Goal: Information Seeking & Learning: Learn about a topic

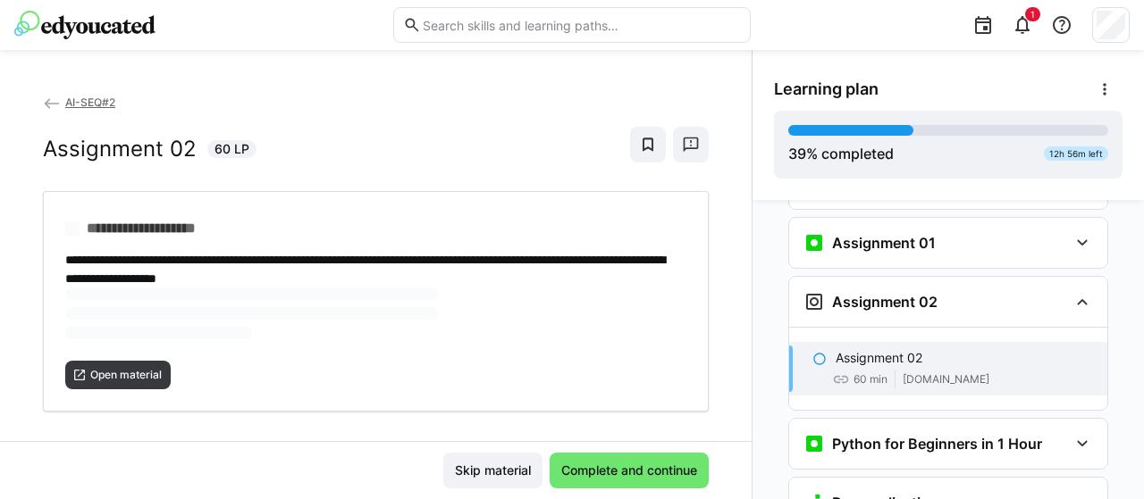
scroll to position [1473, 0]
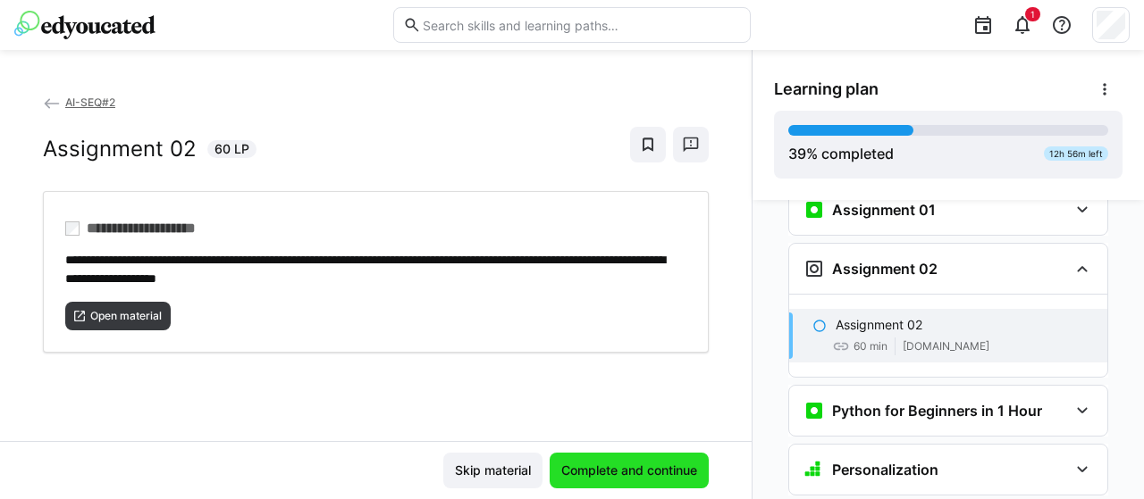
click at [634, 469] on span "Complete and continue" at bounding box center [628, 471] width 141 height 18
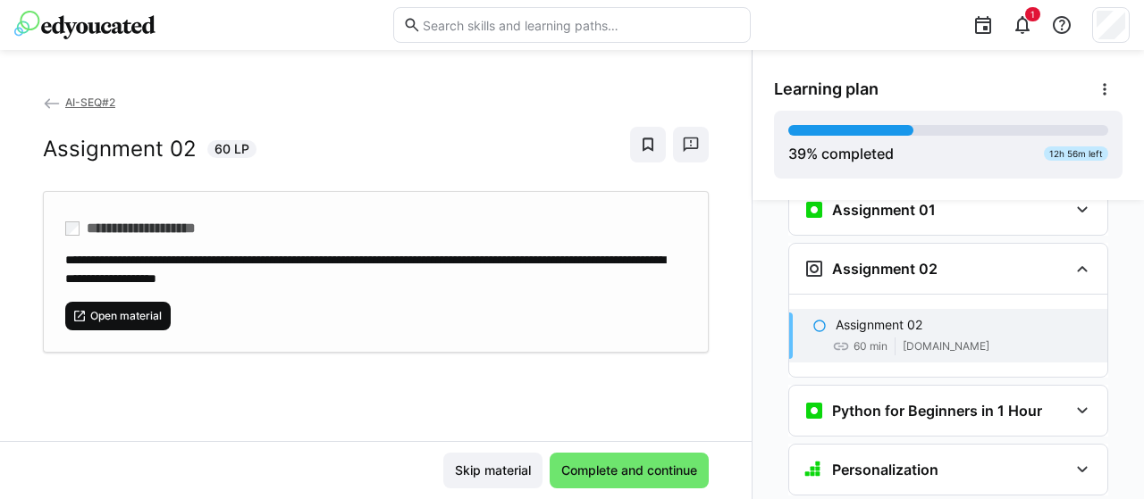
click at [137, 311] on span "Open material" at bounding box center [125, 316] width 75 height 14
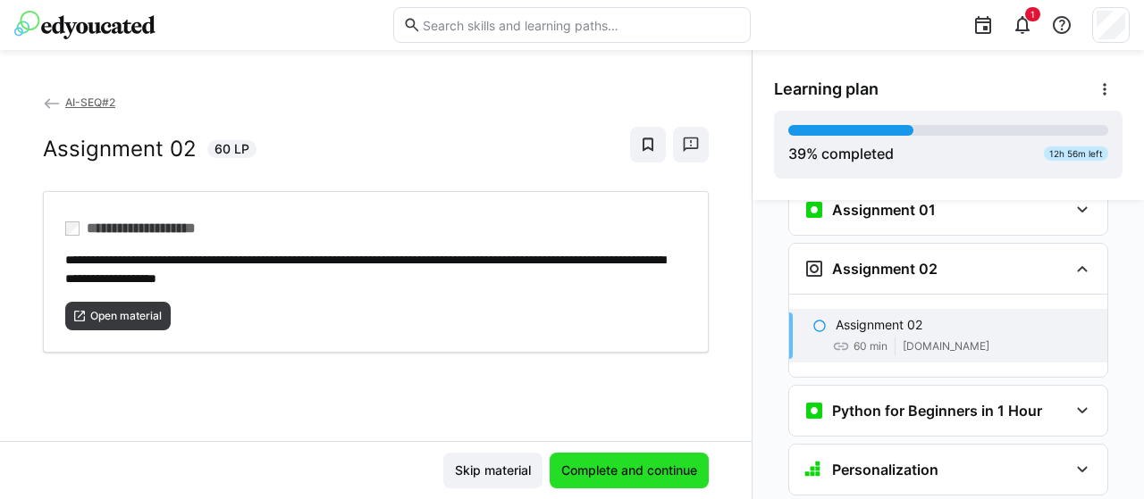
click at [627, 464] on span "Complete and continue" at bounding box center [628, 471] width 141 height 18
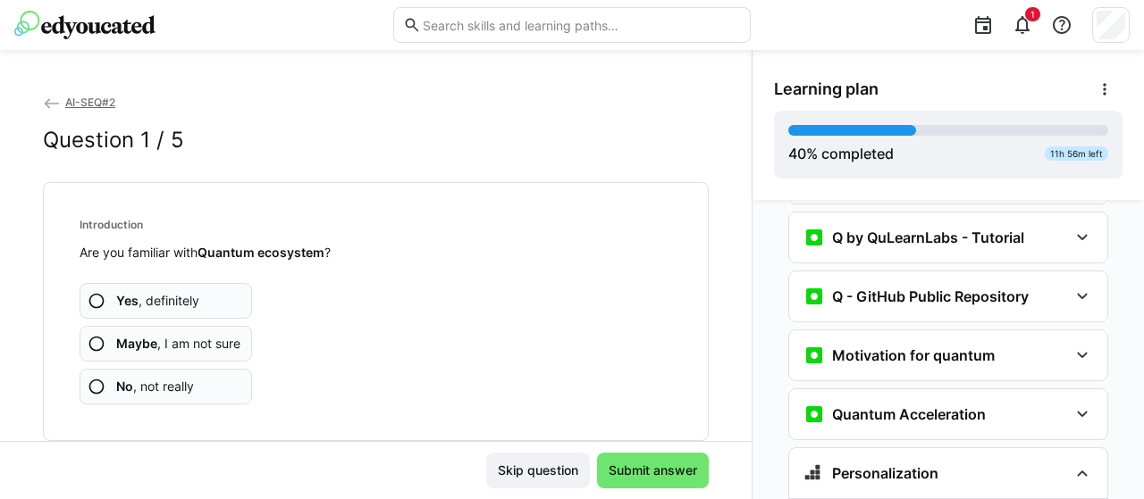
scroll to position [1830, 0]
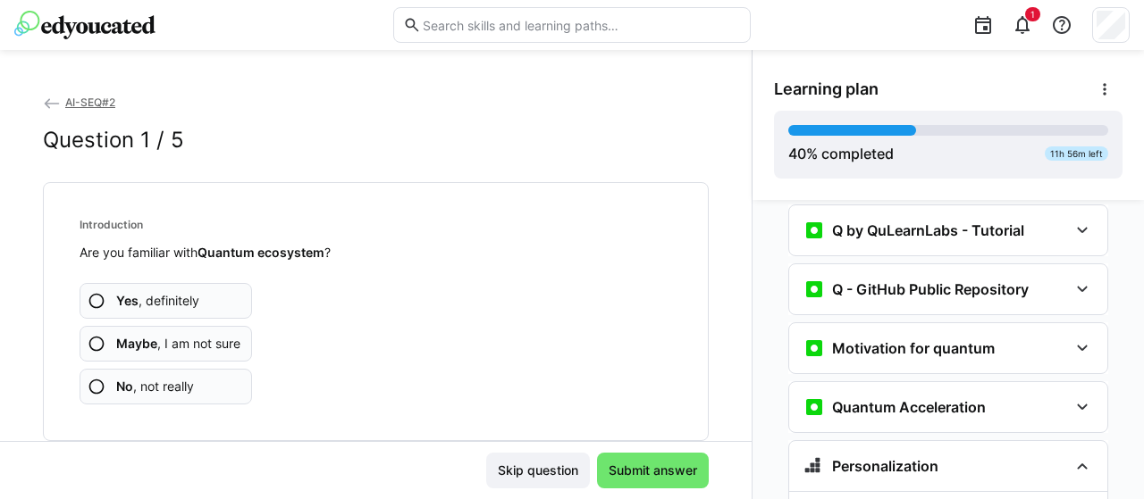
click at [209, 297] on app-assessment-question-radio "Yes , definitely" at bounding box center [166, 301] width 172 height 36
click at [155, 283] on app-assessment-question-radio "Yes , definitely" at bounding box center [166, 301] width 172 height 36
click at [208, 308] on app-assessment-question-radio "Yes , definitely" at bounding box center [166, 301] width 172 height 36
click at [206, 301] on app-assessment-question-radio "Yes , definitely" at bounding box center [166, 301] width 172 height 36
click at [172, 383] on span "No , not really" at bounding box center [155, 387] width 78 height 18
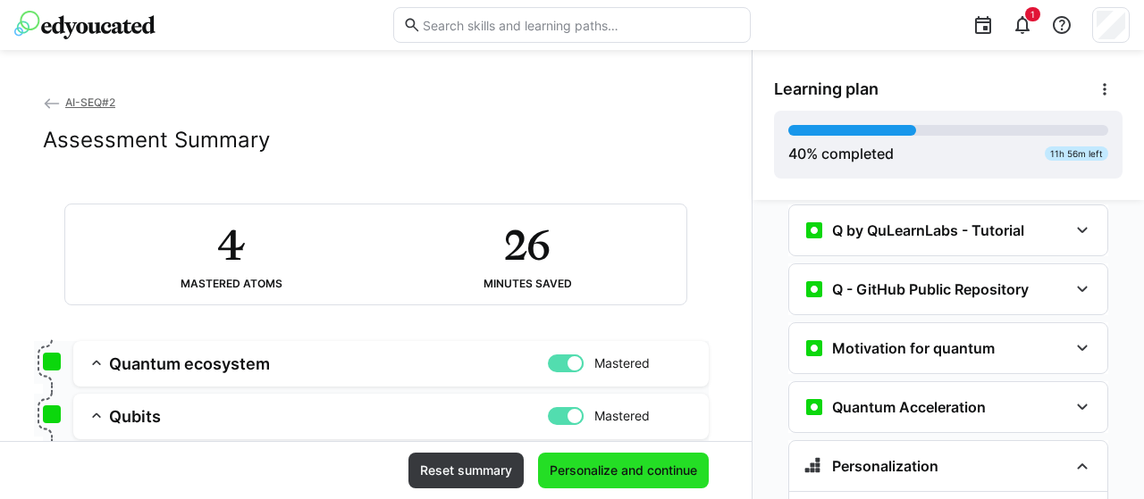
click at [592, 479] on span "Personalize and continue" at bounding box center [623, 471] width 153 height 18
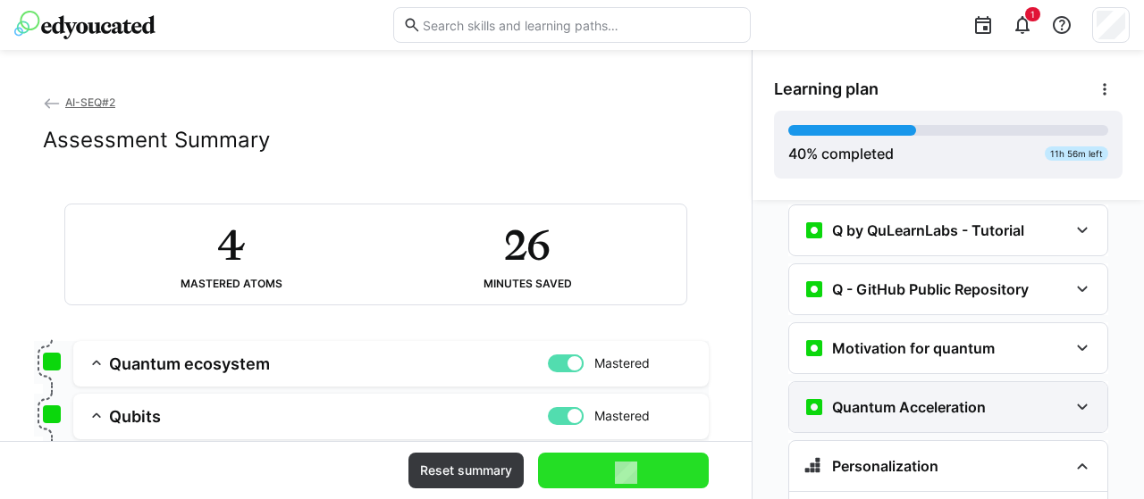
click at [1054, 382] on div "Quantum Acceleration" at bounding box center [948, 407] width 318 height 50
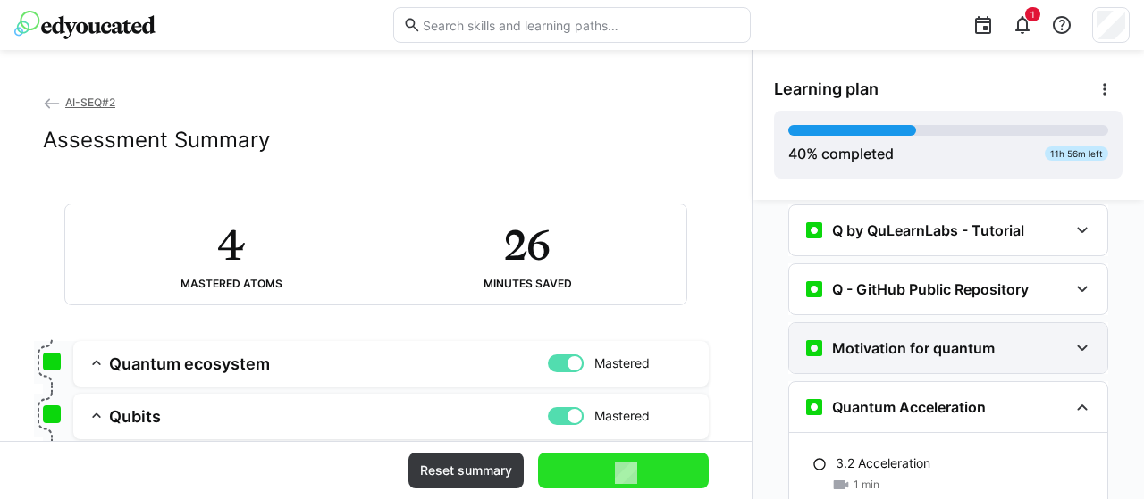
click at [1044, 323] on div "Motivation for quantum" at bounding box center [948, 348] width 318 height 50
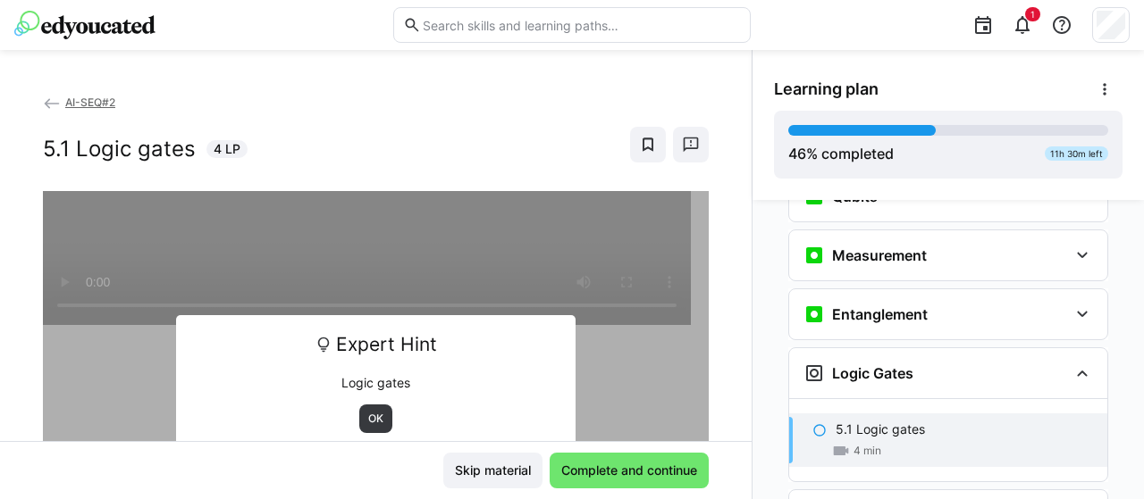
scroll to position [2425, 0]
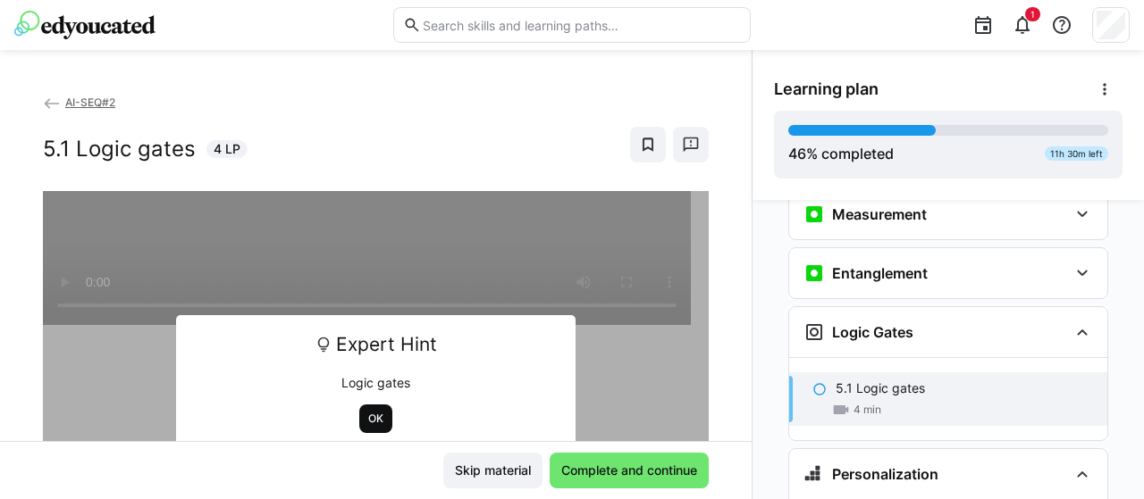
click at [373, 426] on span "OK" at bounding box center [375, 419] width 33 height 29
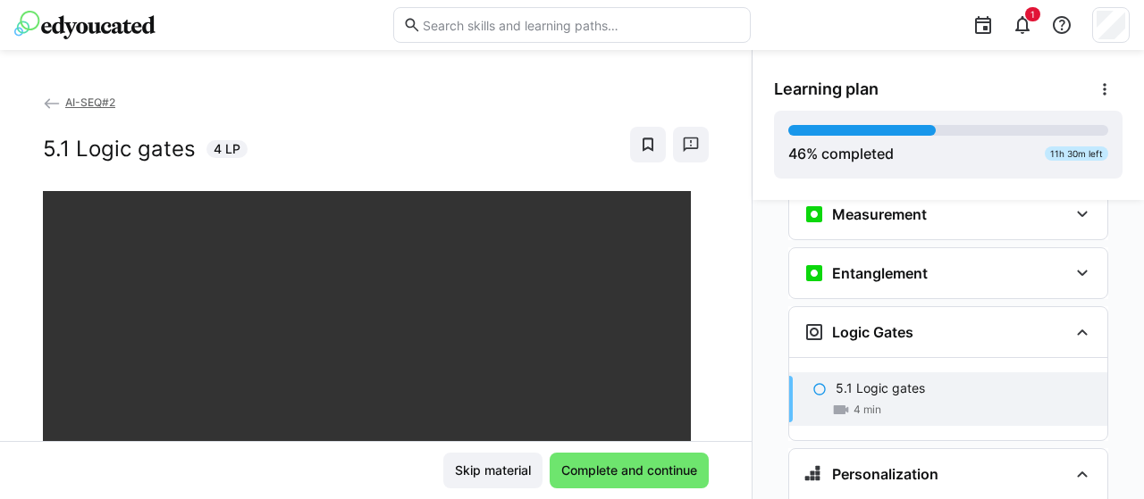
drag, startPoint x: 733, startPoint y: 246, endPoint x: 729, endPoint y: 300, distance: 54.6
click at [729, 300] on div "AI-SEQ#2 5.1 Logic gates 4 LP" at bounding box center [375, 267] width 751 height 348
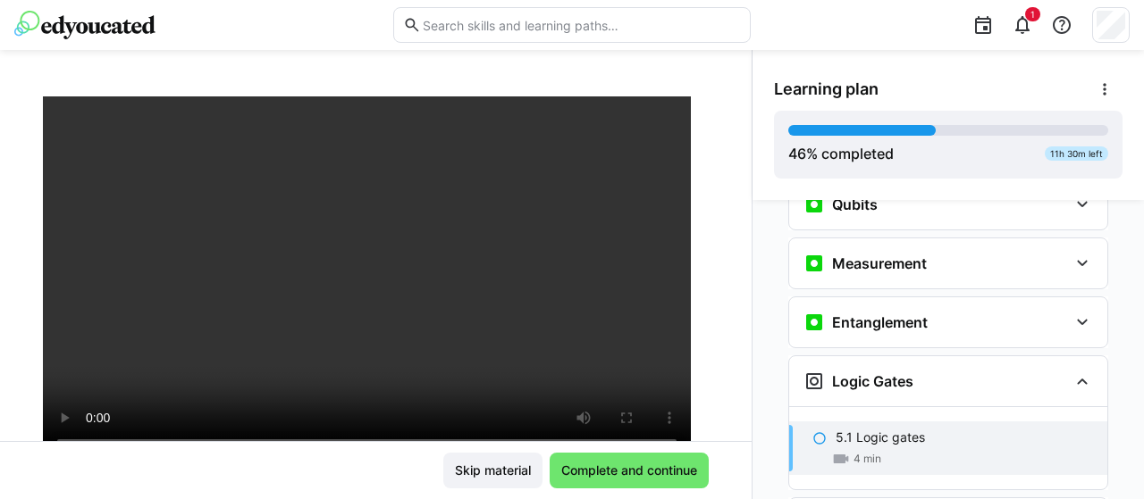
scroll to position [2488, 0]
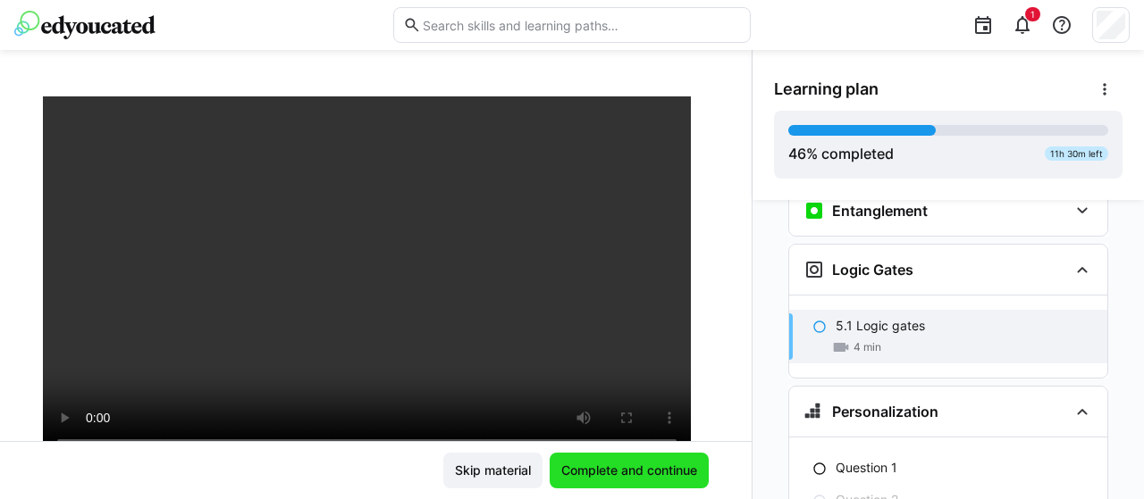
click at [642, 469] on span "Complete and continue" at bounding box center [628, 471] width 141 height 18
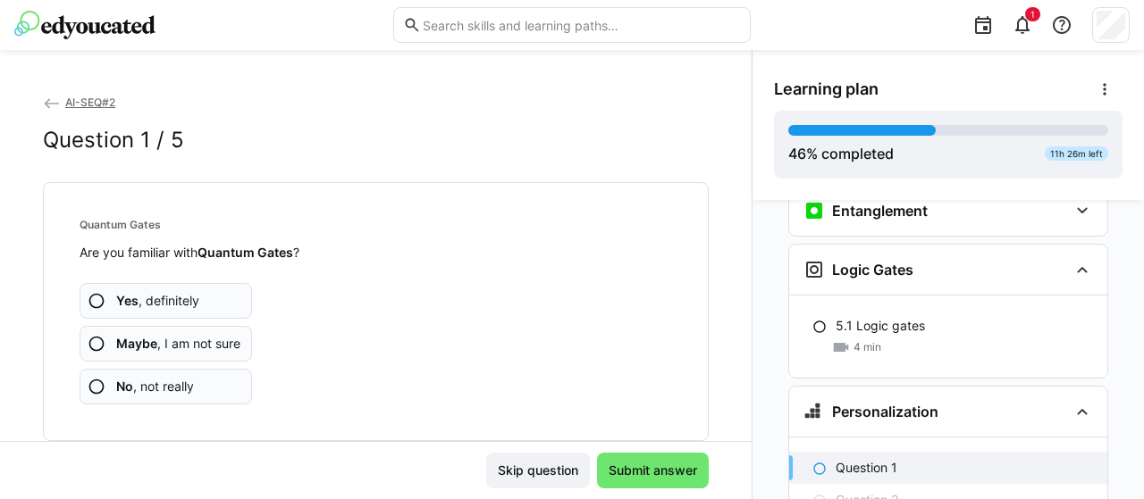
scroll to position [2622, 0]
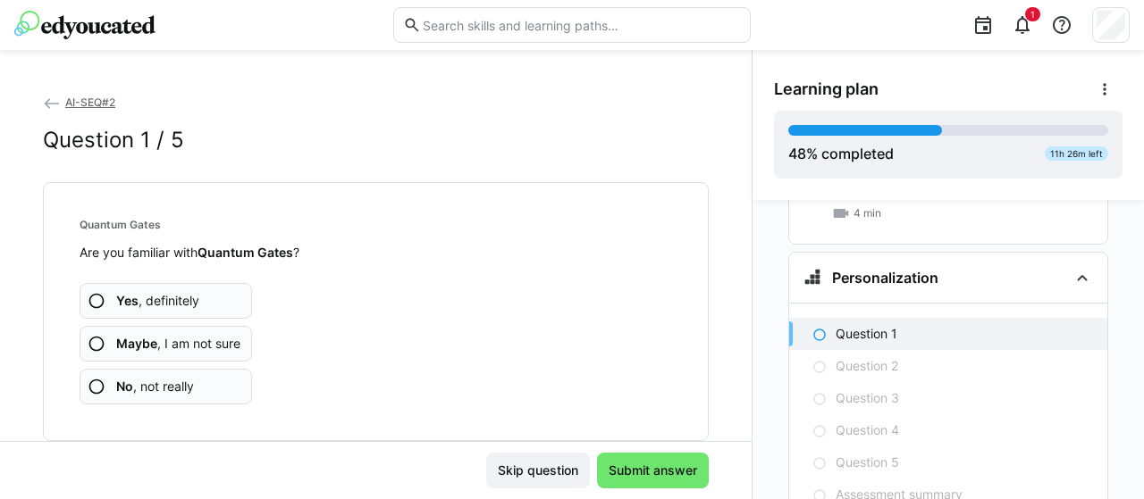
click at [214, 294] on app-assessment-question-radio "Yes , definitely" at bounding box center [166, 301] width 172 height 36
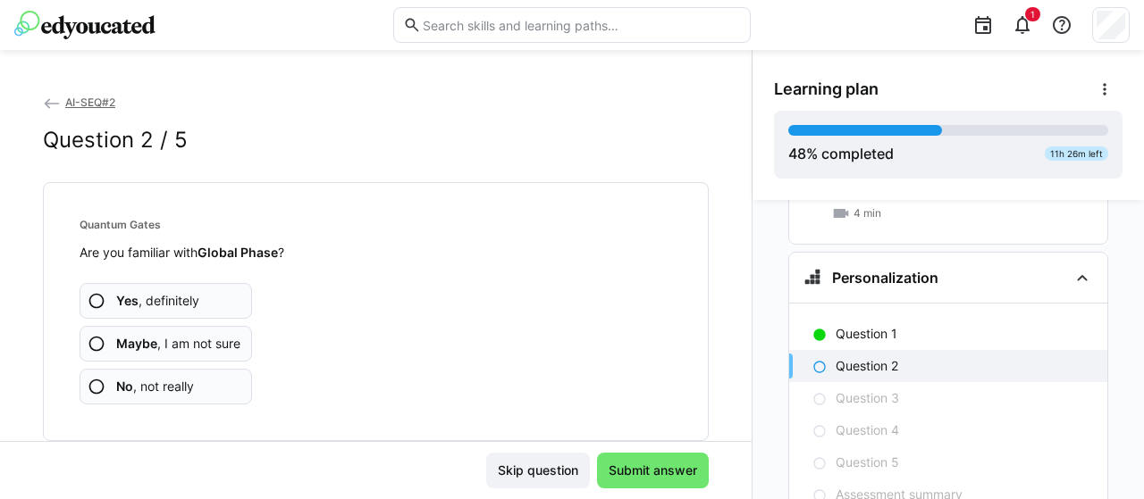
click at [179, 390] on span "No , not really" at bounding box center [155, 387] width 78 height 18
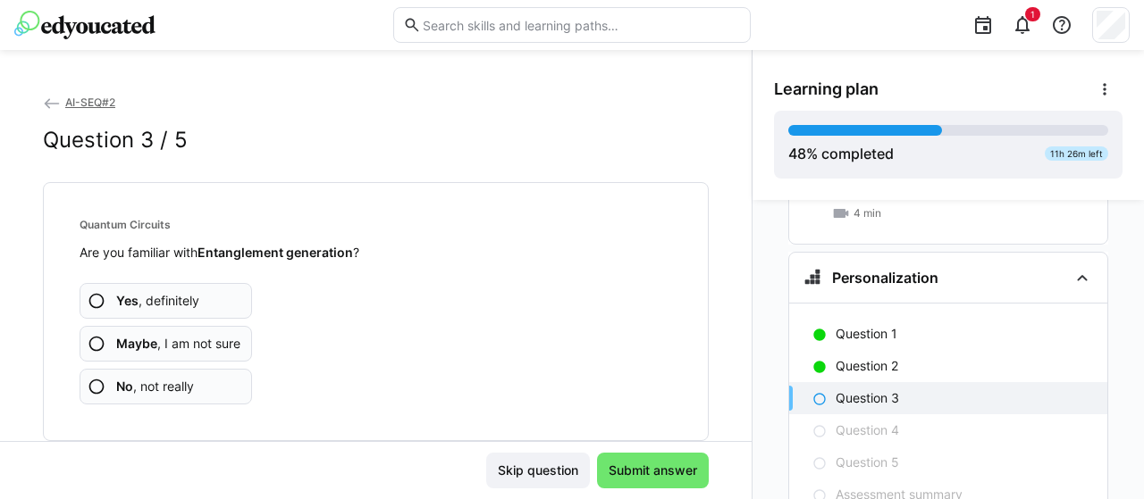
click at [223, 340] on span "Maybe , I am not sure" at bounding box center [178, 344] width 124 height 18
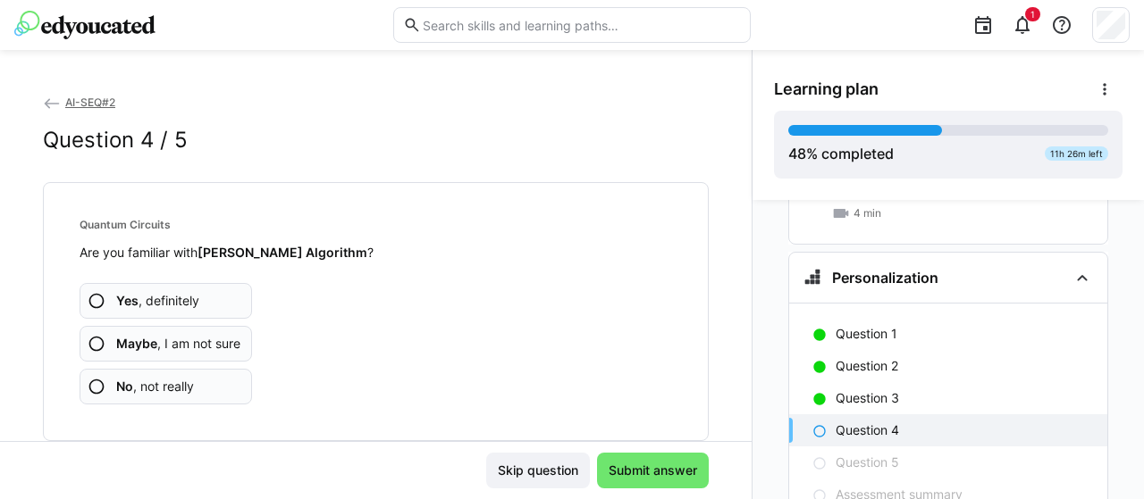
click at [188, 338] on span "Maybe , I am not sure" at bounding box center [178, 344] width 124 height 18
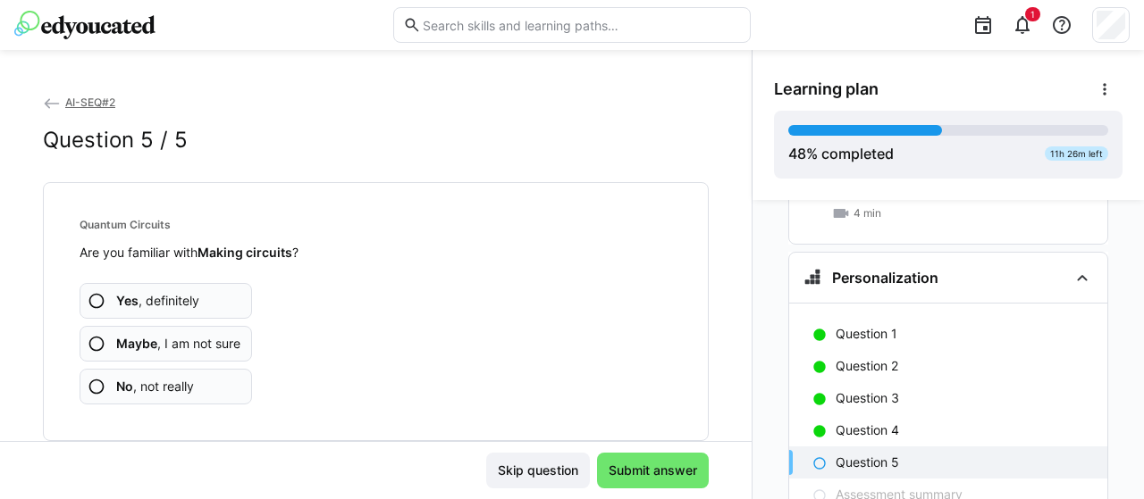
click at [154, 389] on span "No , not really" at bounding box center [155, 387] width 78 height 18
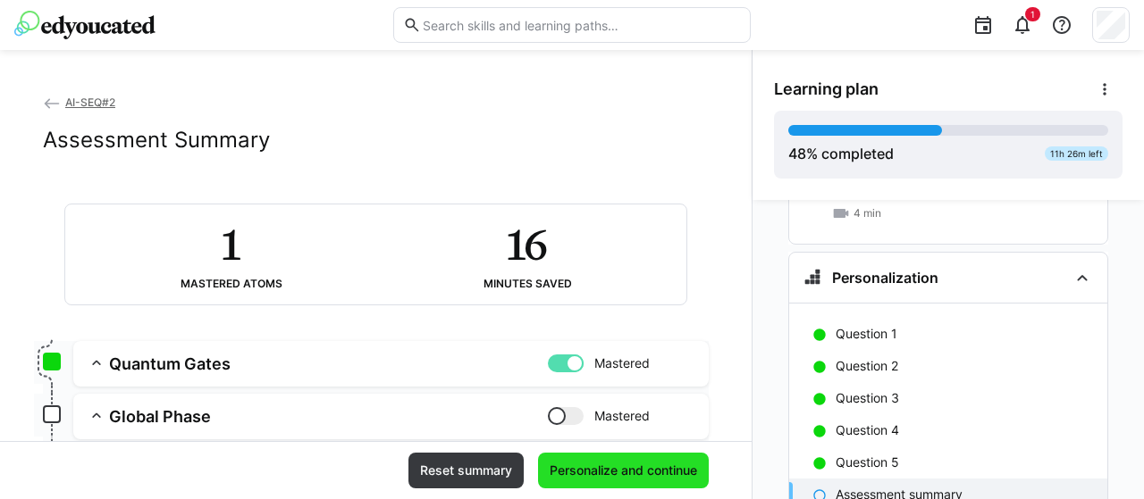
click at [637, 471] on span "Personalize and continue" at bounding box center [623, 471] width 153 height 18
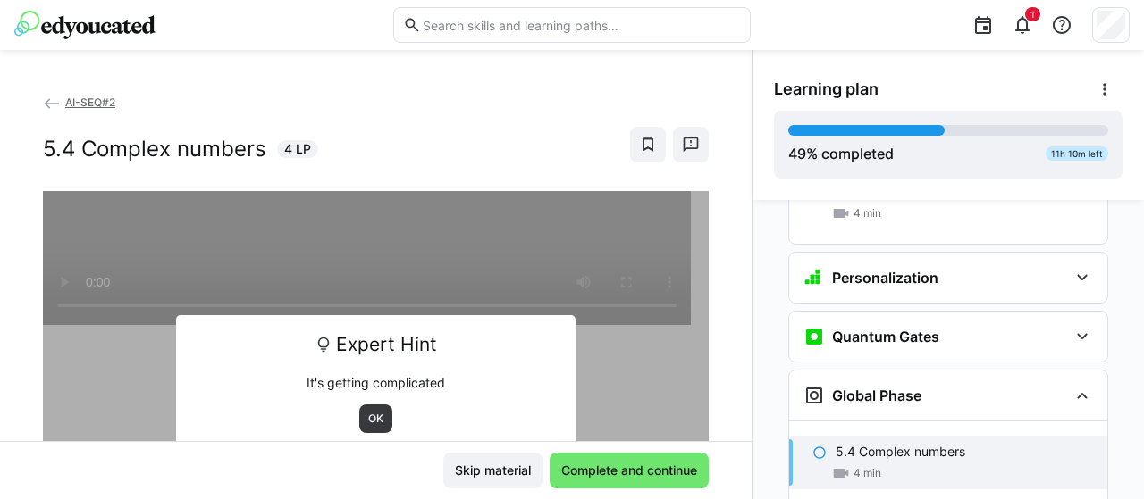
scroll to position [2758, 0]
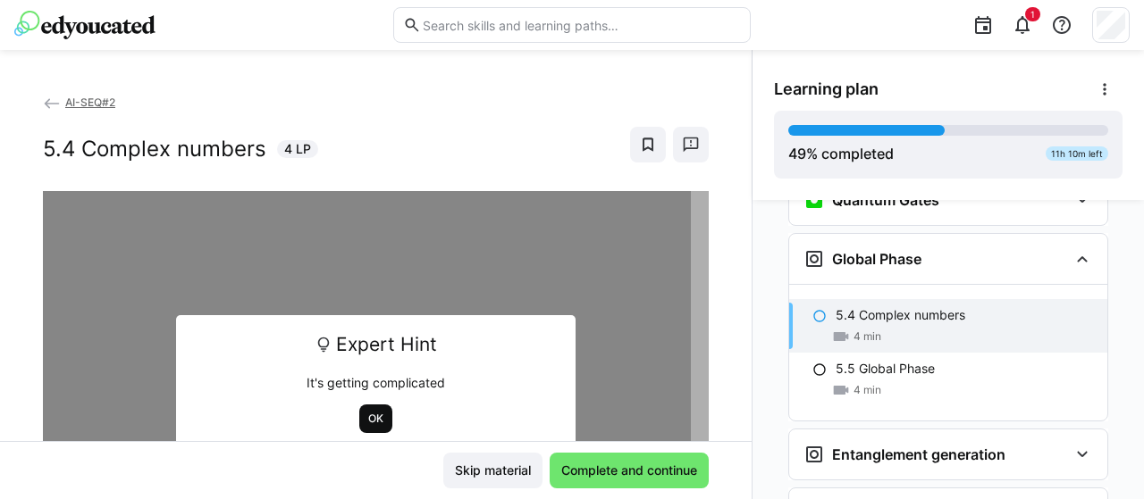
click at [378, 414] on span "OK" at bounding box center [375, 419] width 33 height 29
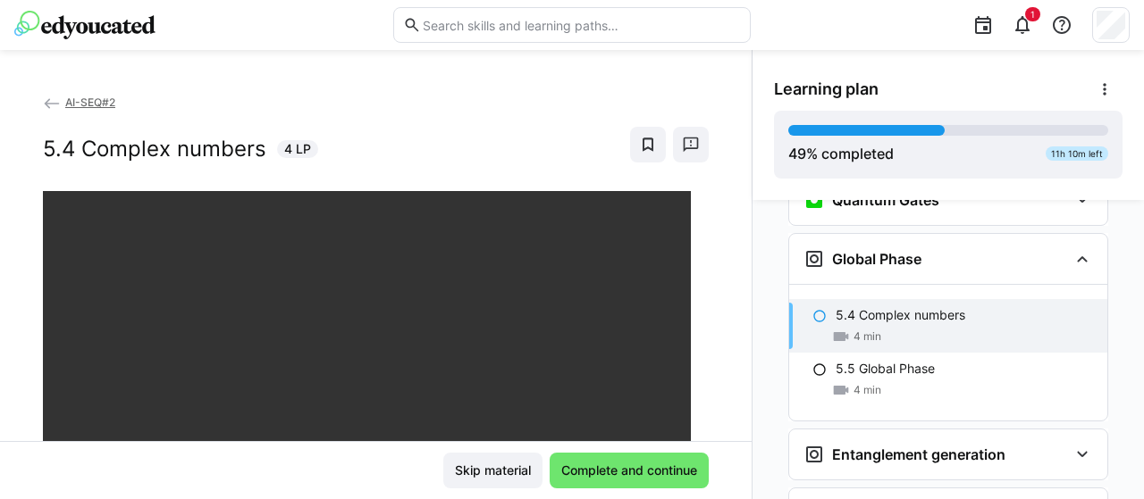
drag, startPoint x: 732, startPoint y: 238, endPoint x: 730, endPoint y: 250, distance: 12.6
click at [730, 250] on div "AI-SEQ#2 5.4 Complex numbers 4 LP" at bounding box center [375, 267] width 751 height 348
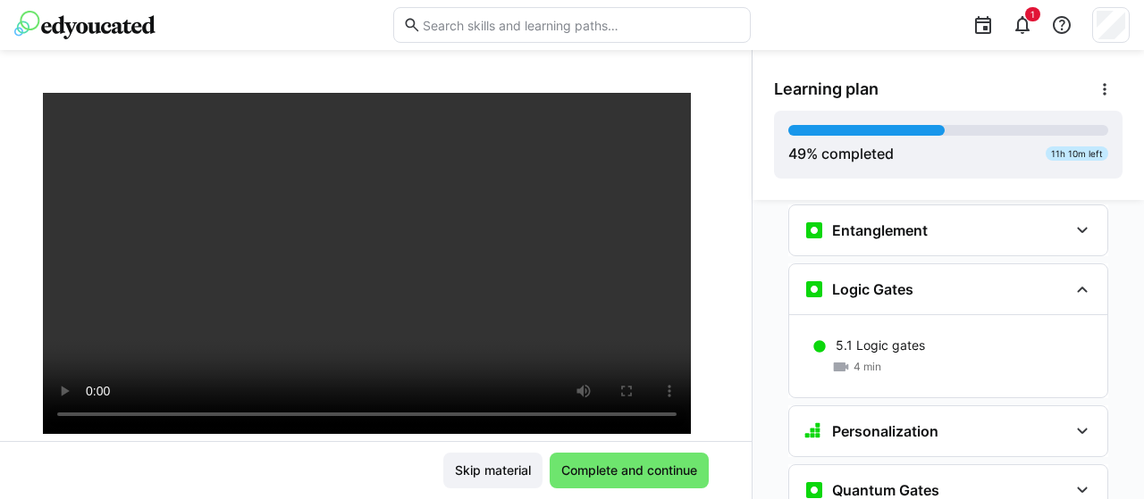
scroll to position [2482, 0]
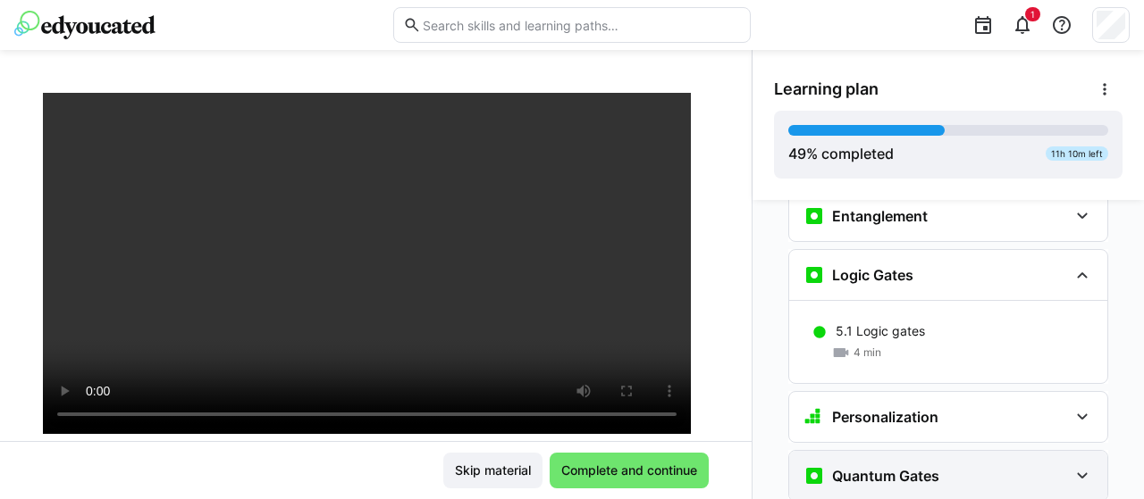
click at [1003, 466] on div "Quantum Gates" at bounding box center [935, 476] width 264 height 21
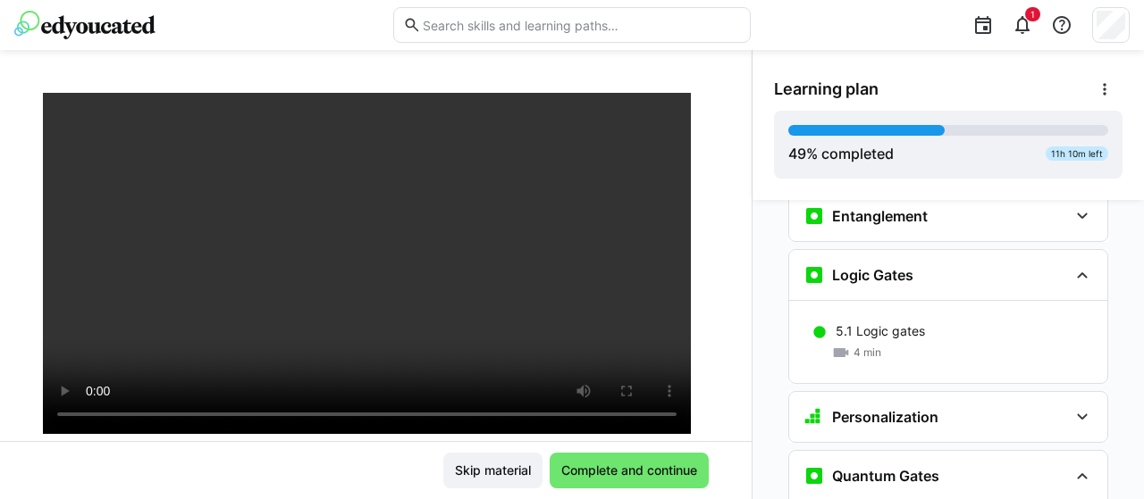
drag, startPoint x: 1133, startPoint y: 420, endPoint x: 1133, endPoint y: 430, distance: 9.8
click at [1133, 430] on div "Personalization Question 1 Question 2 Question 3 Question 4 Question 5 Assessme…" at bounding box center [947, 349] width 391 height 299
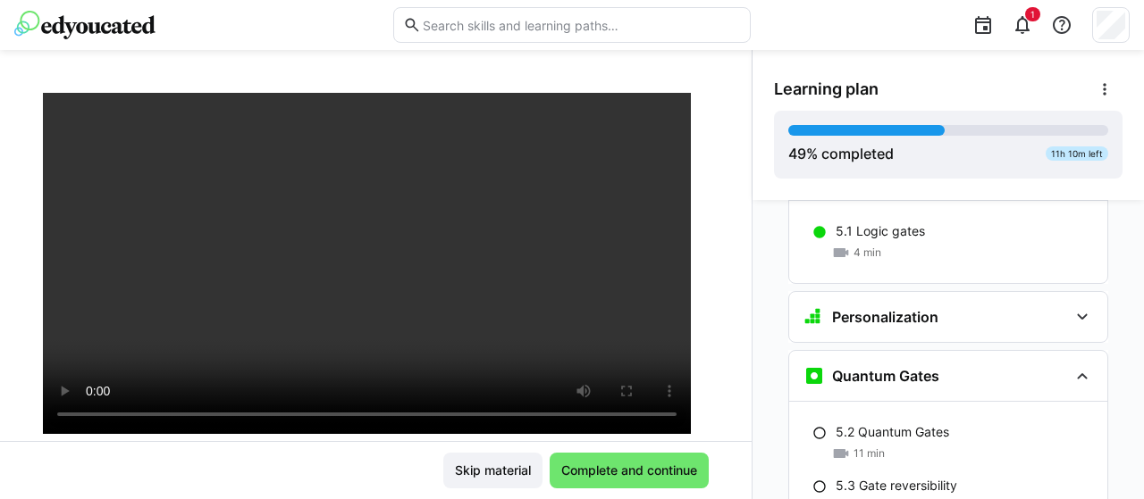
scroll to position [2589, 0]
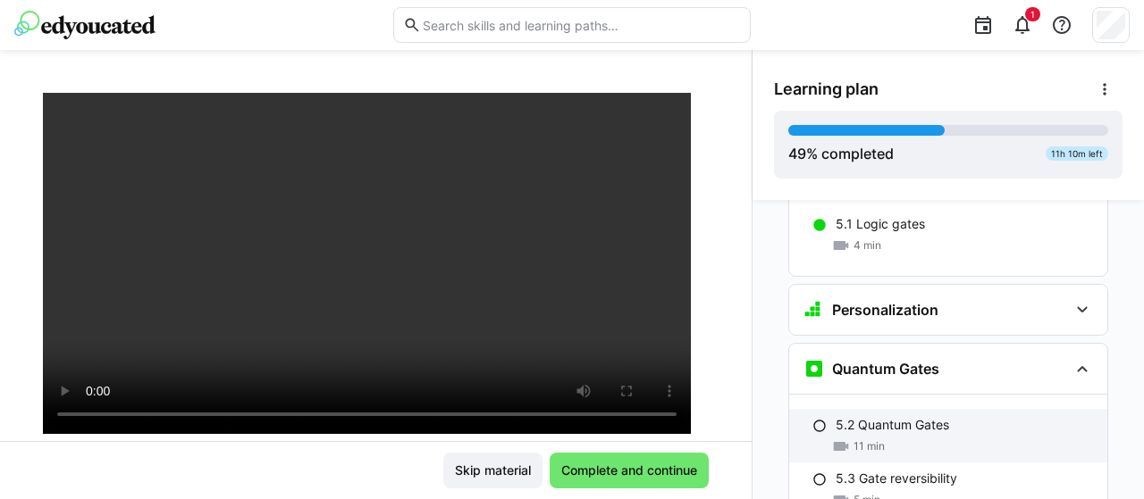
click at [910, 438] on div "11 min" at bounding box center [963, 447] width 257 height 18
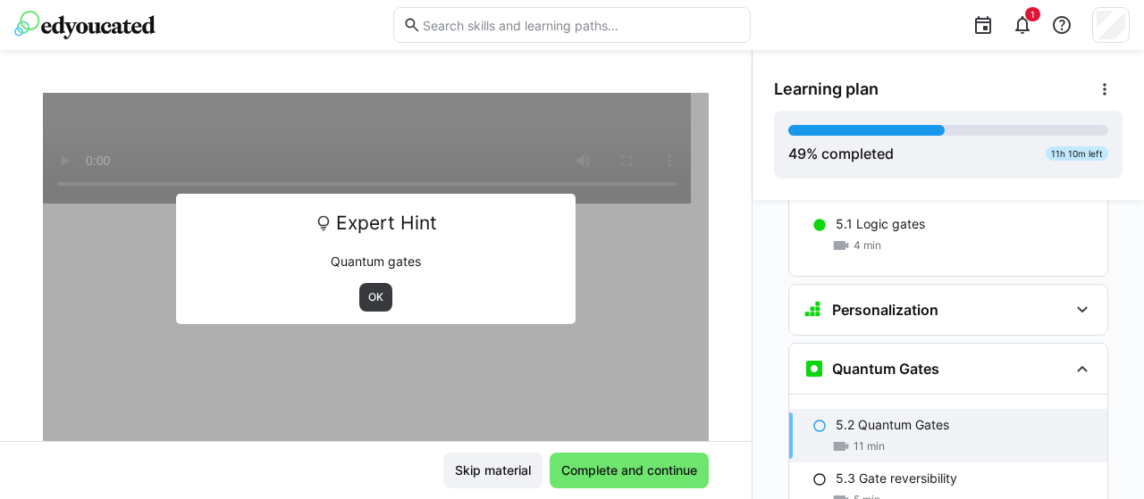
scroll to position [2681, 0]
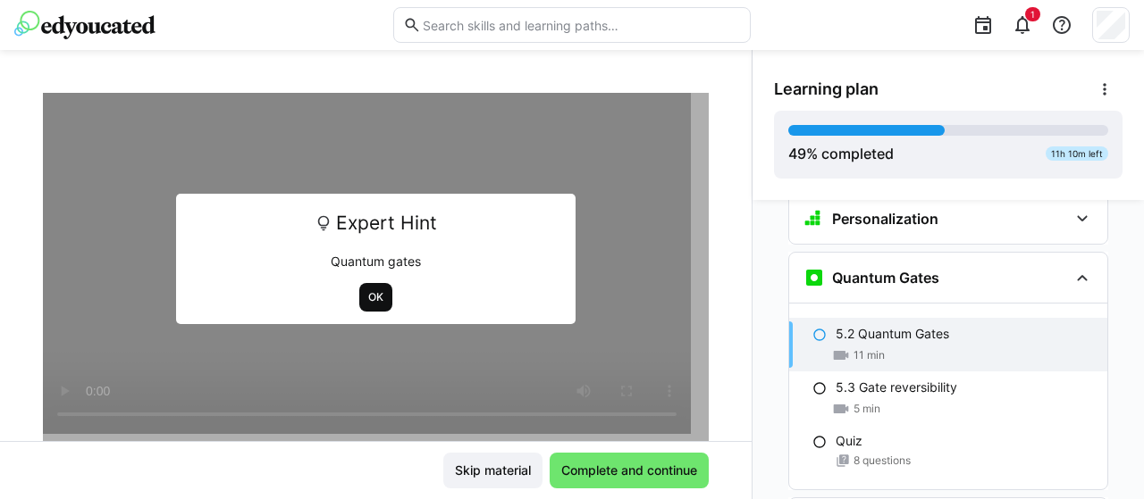
click at [372, 290] on span "OK" at bounding box center [375, 297] width 19 height 14
